Goal: Transaction & Acquisition: Purchase product/service

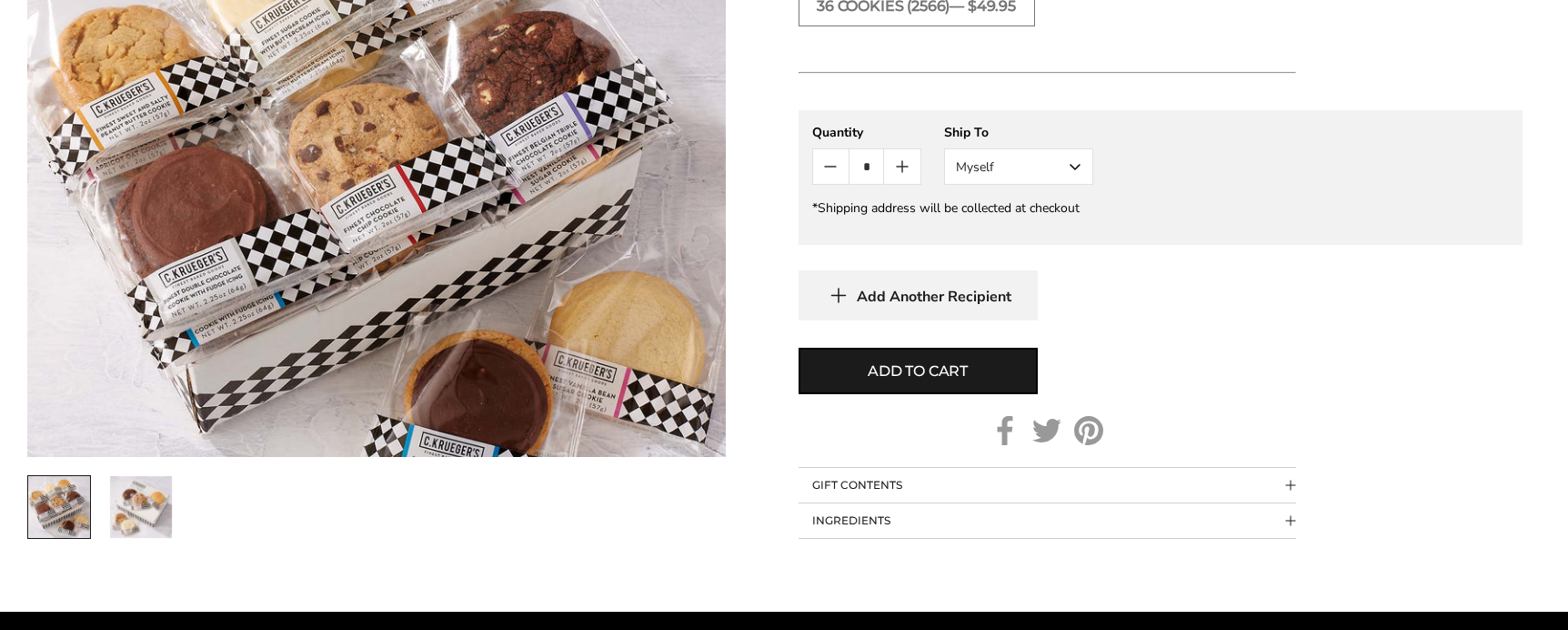
scroll to position [900, 0]
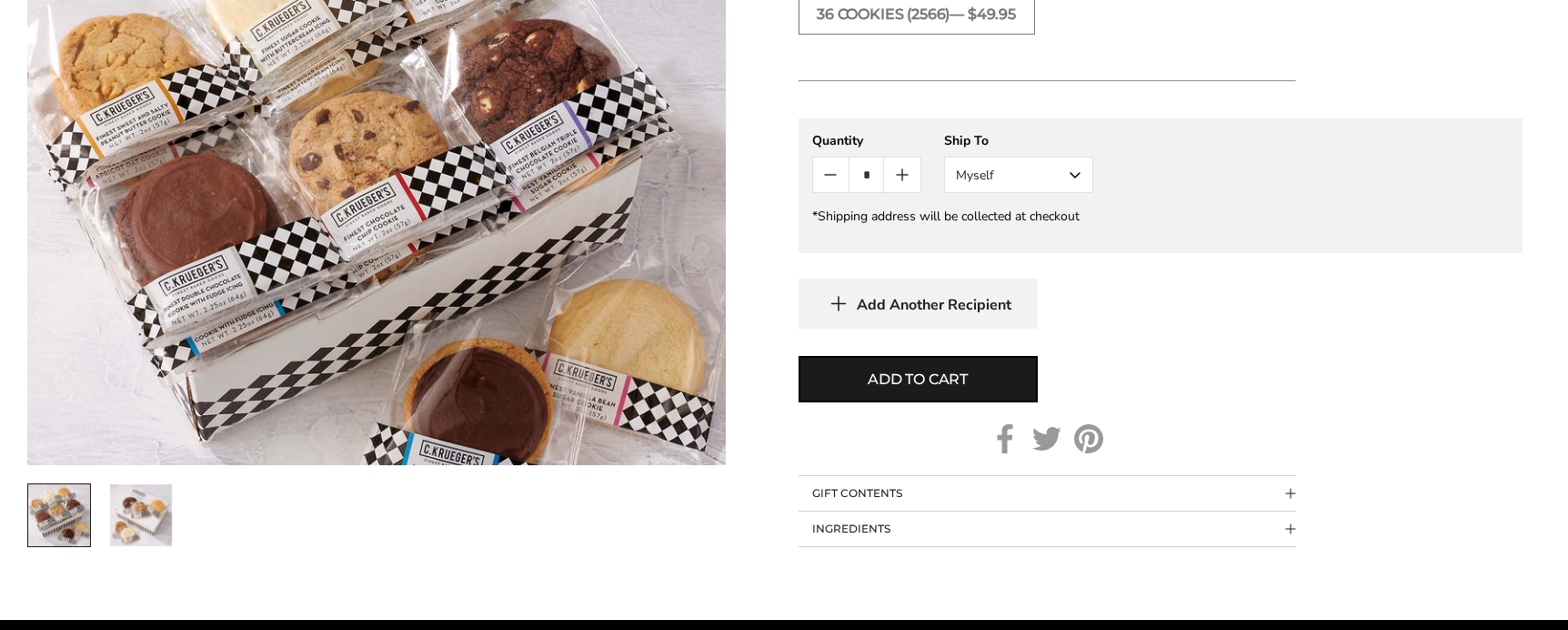
click at [1056, 174] on button "Myself" at bounding box center [1018, 174] width 149 height 37
click at [1282, 322] on div "Add Another Recipient" at bounding box center [1161, 303] width 724 height 50
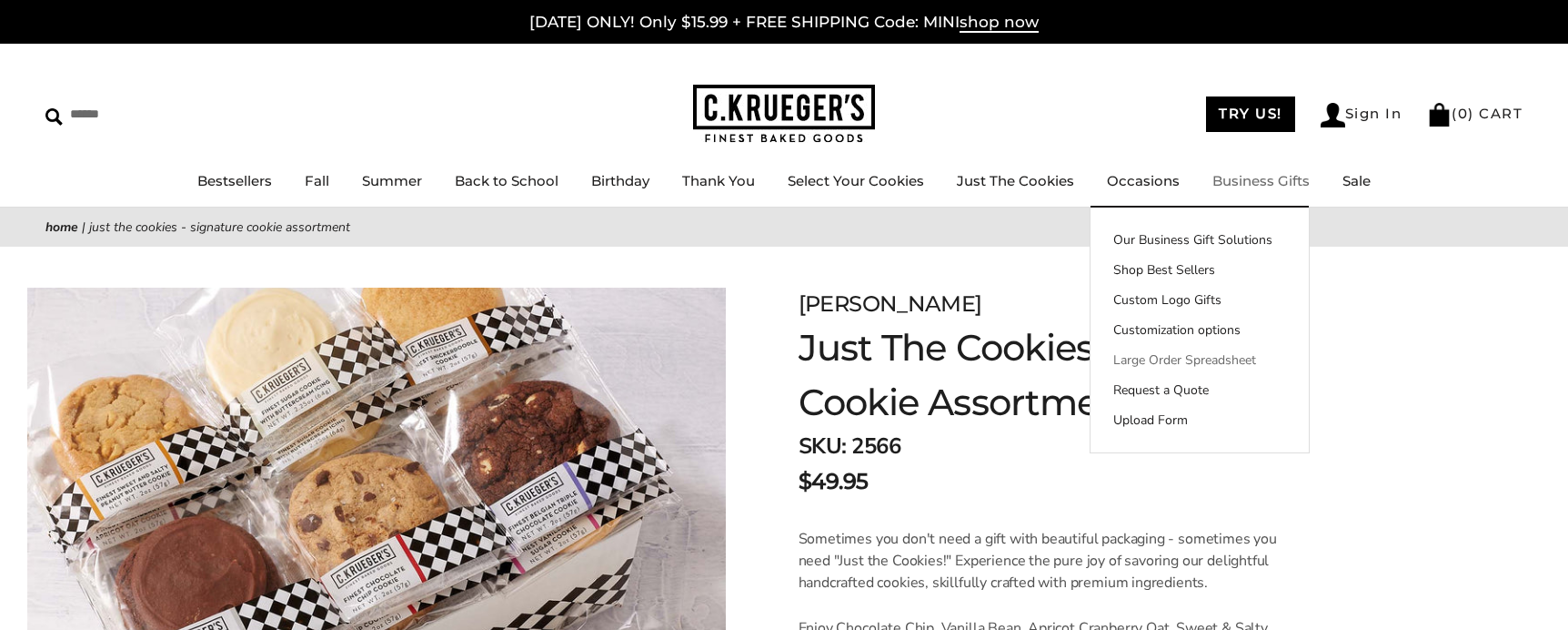
click at [1220, 359] on link "Large Order Spreadsheet" at bounding box center [1200, 359] width 219 height 19
click at [1185, 392] on link "Request a Quote" at bounding box center [1200, 390] width 219 height 19
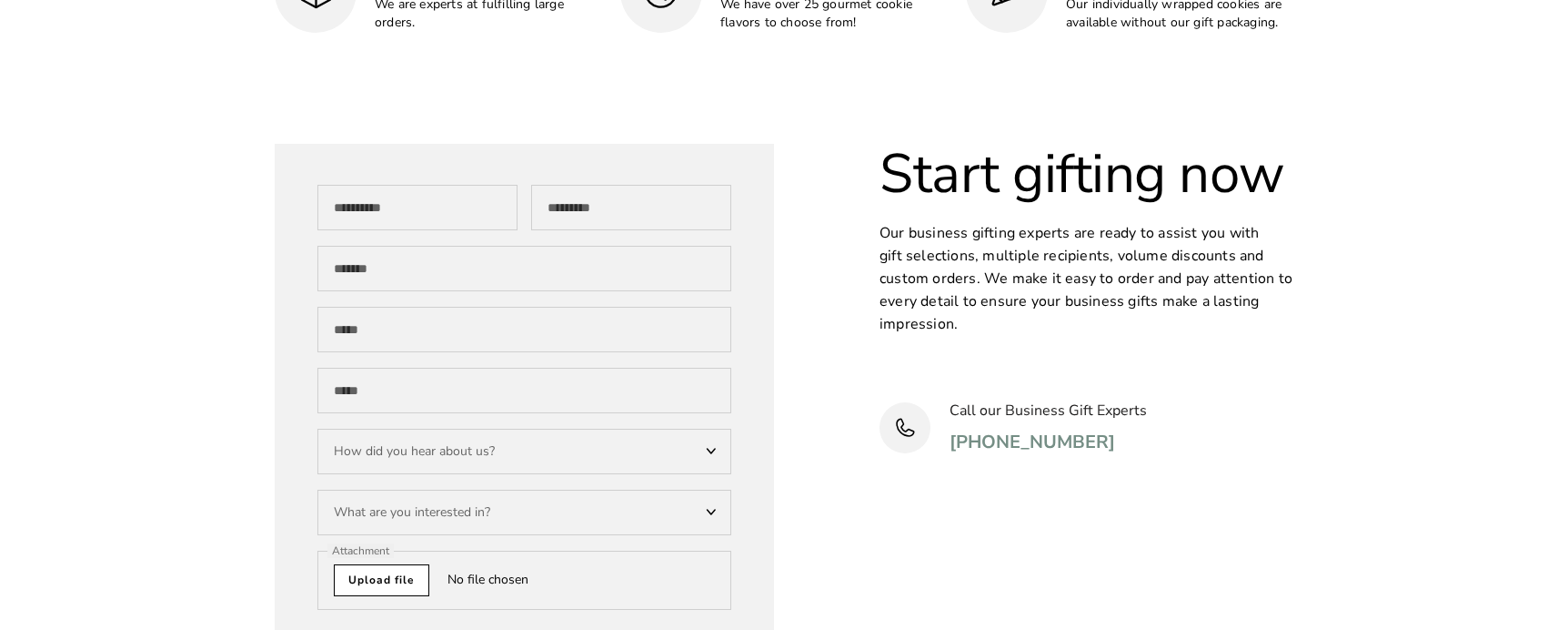
scroll to position [5599, 0]
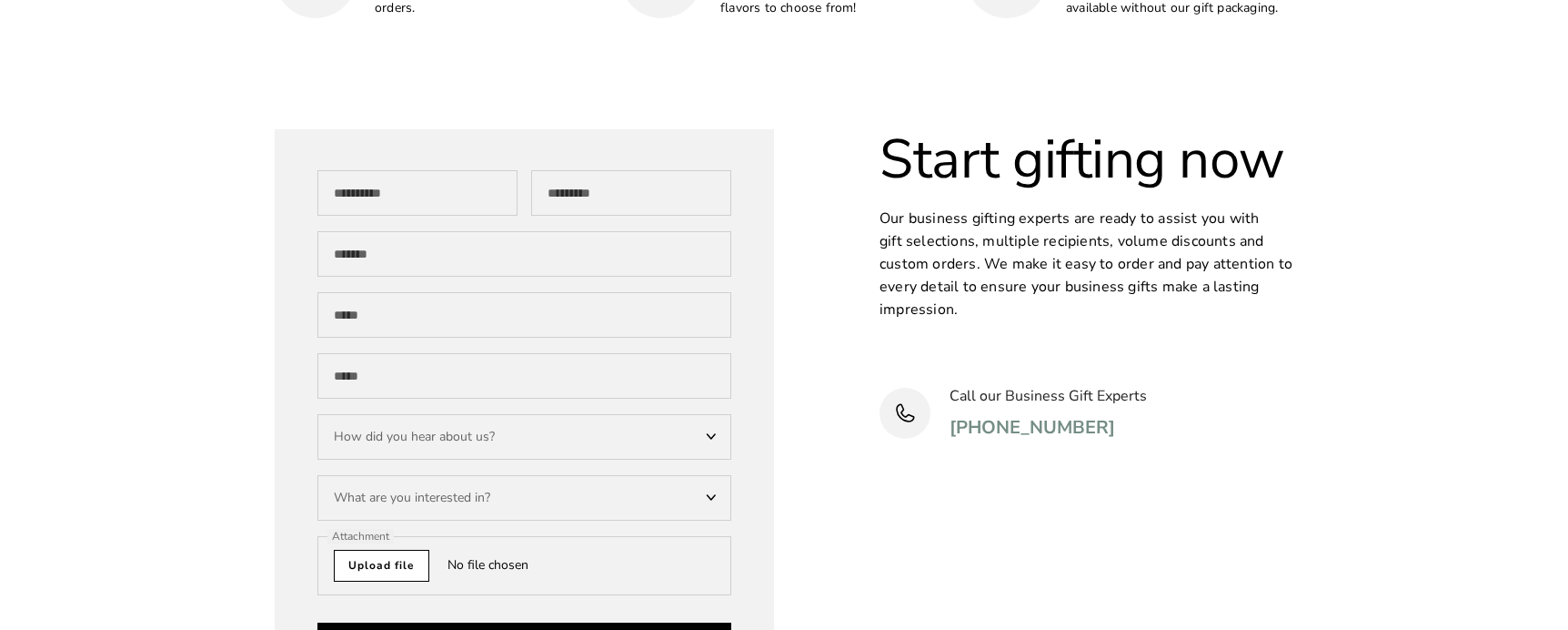
click at [661, 475] on div "What are you interested in?" at bounding box center [524, 498] width 414 height 45
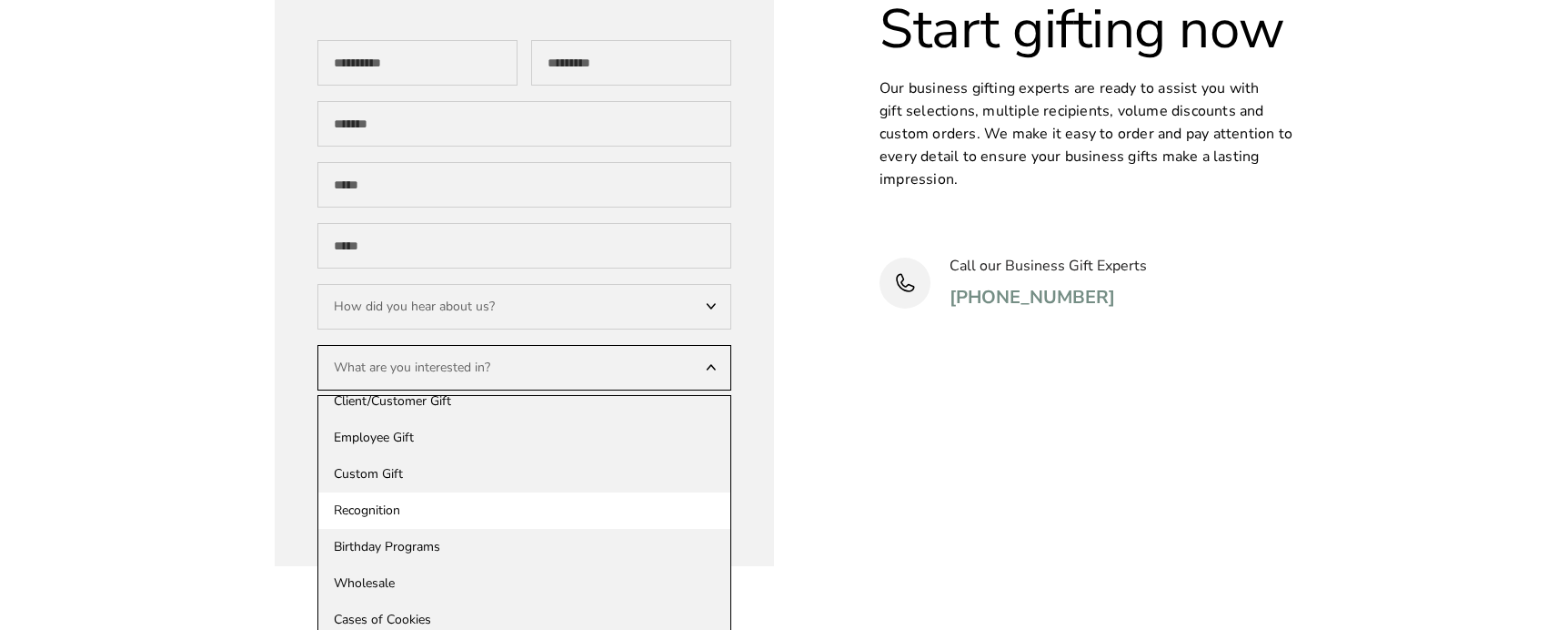
scroll to position [57, 0]
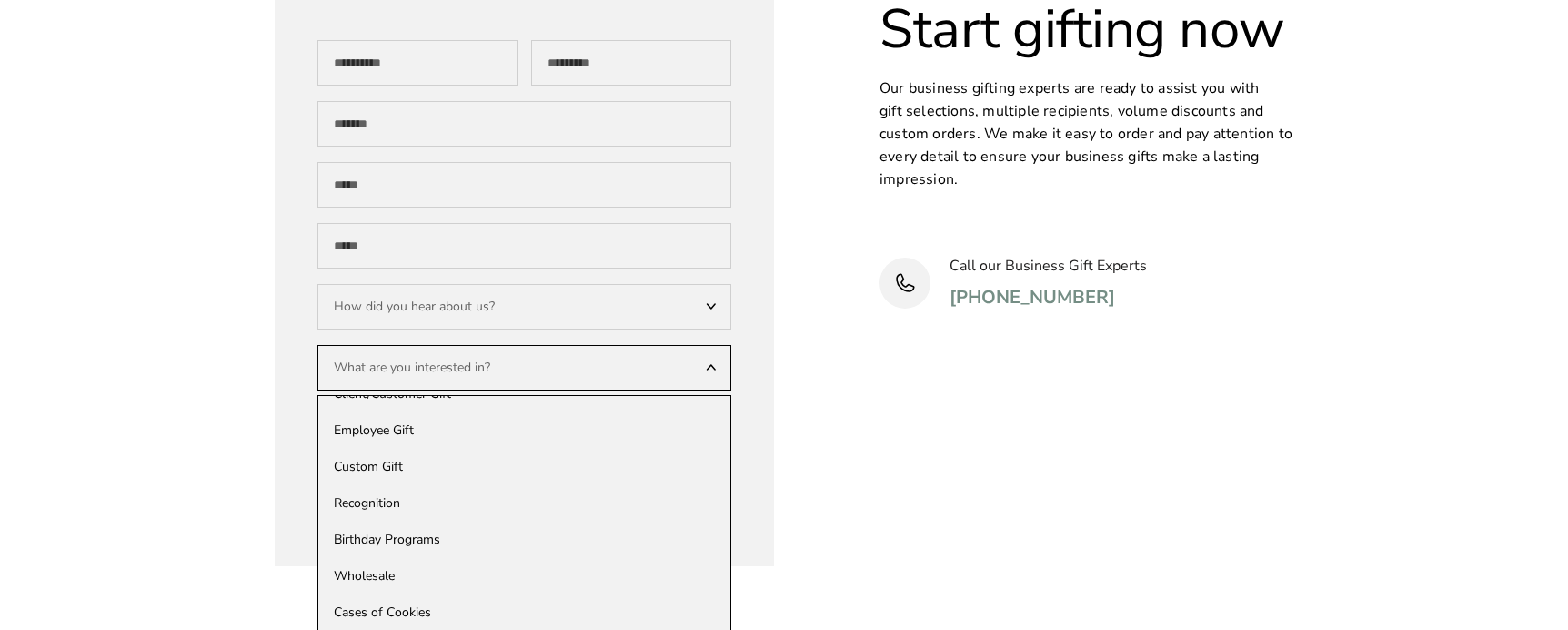
click at [865, 444] on div "**********" at bounding box center [784, 283] width 1055 height 568
